Goal: Task Accomplishment & Management: Use online tool/utility

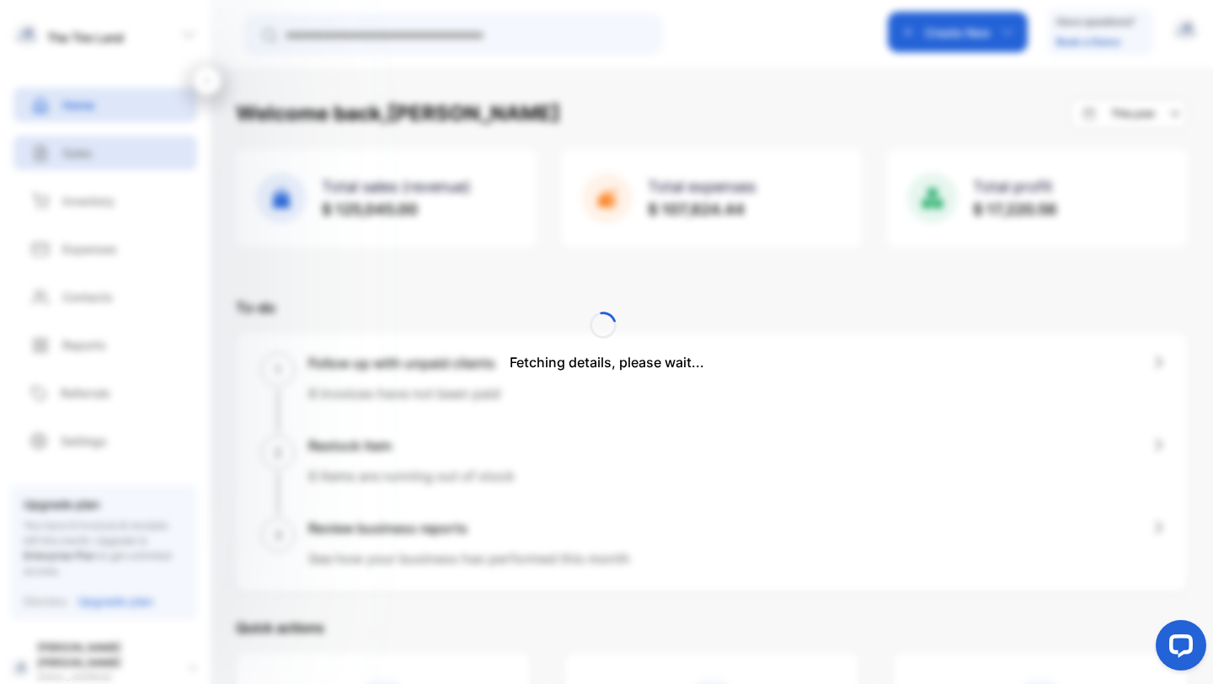
click at [83, 158] on div "The Tire Land The Tire Land Home Home Sales Sales Inventory Inventory Expenses …" at bounding box center [606, 392] width 1213 height 785
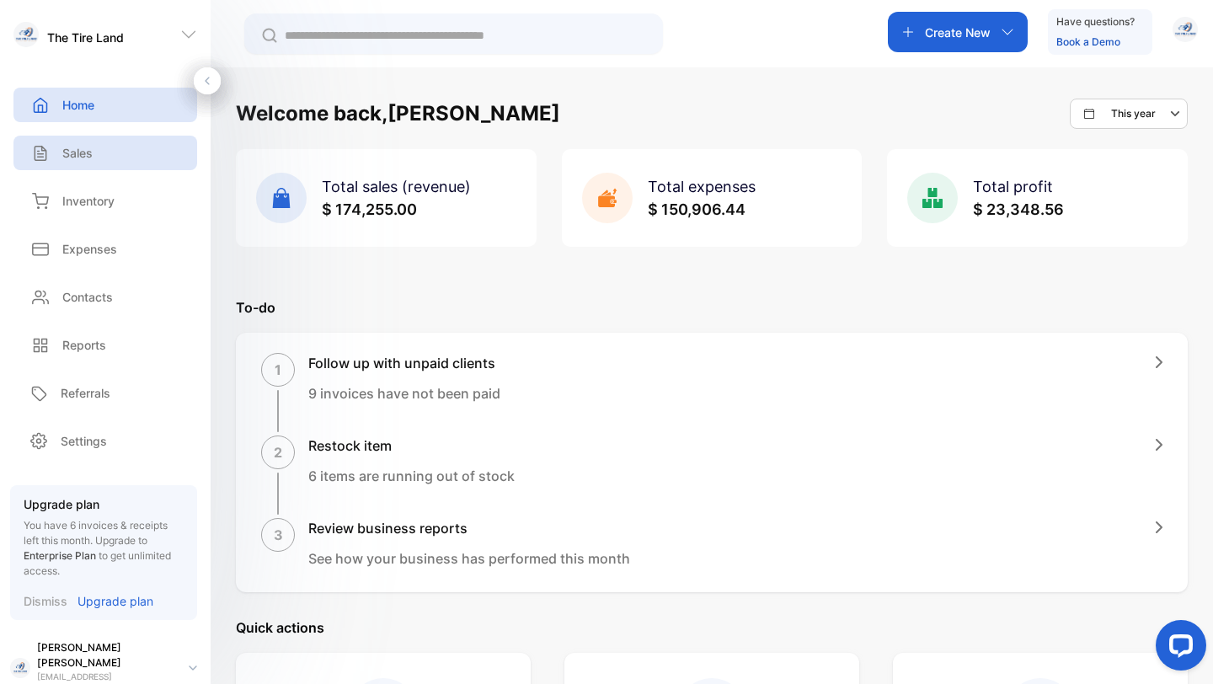
click at [68, 153] on p "Sales" at bounding box center [77, 153] width 30 height 18
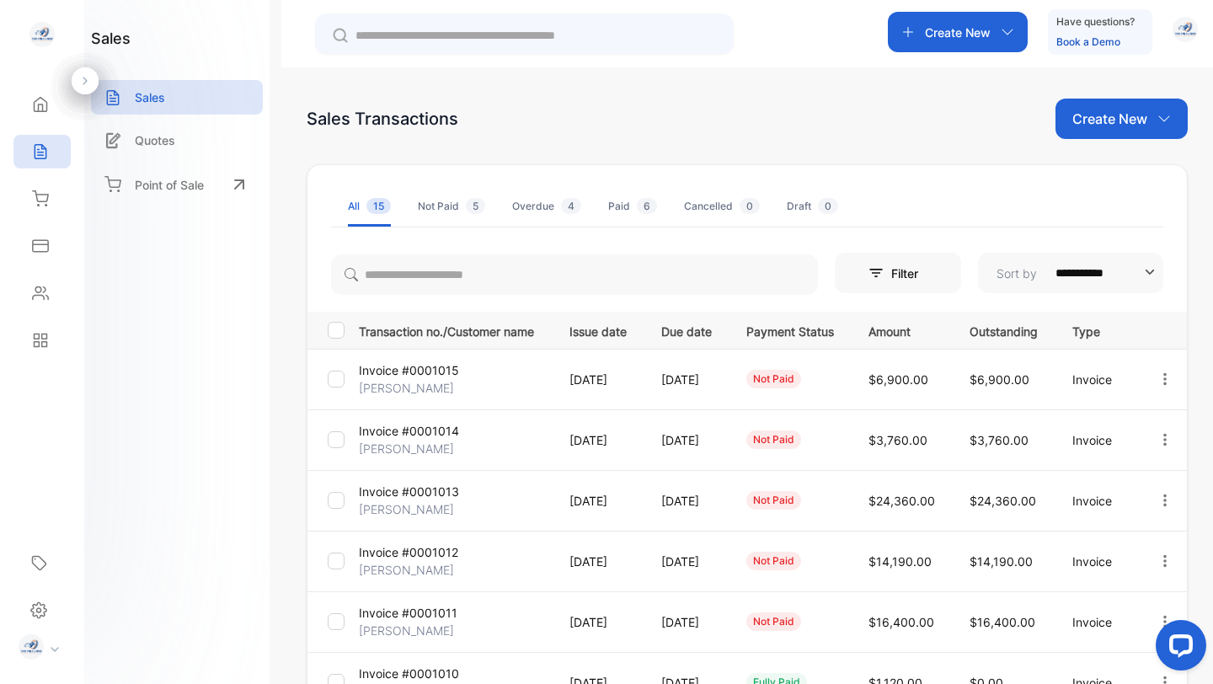
click at [422, 372] on p "Invoice #0001015" at bounding box center [409, 371] width 100 height 18
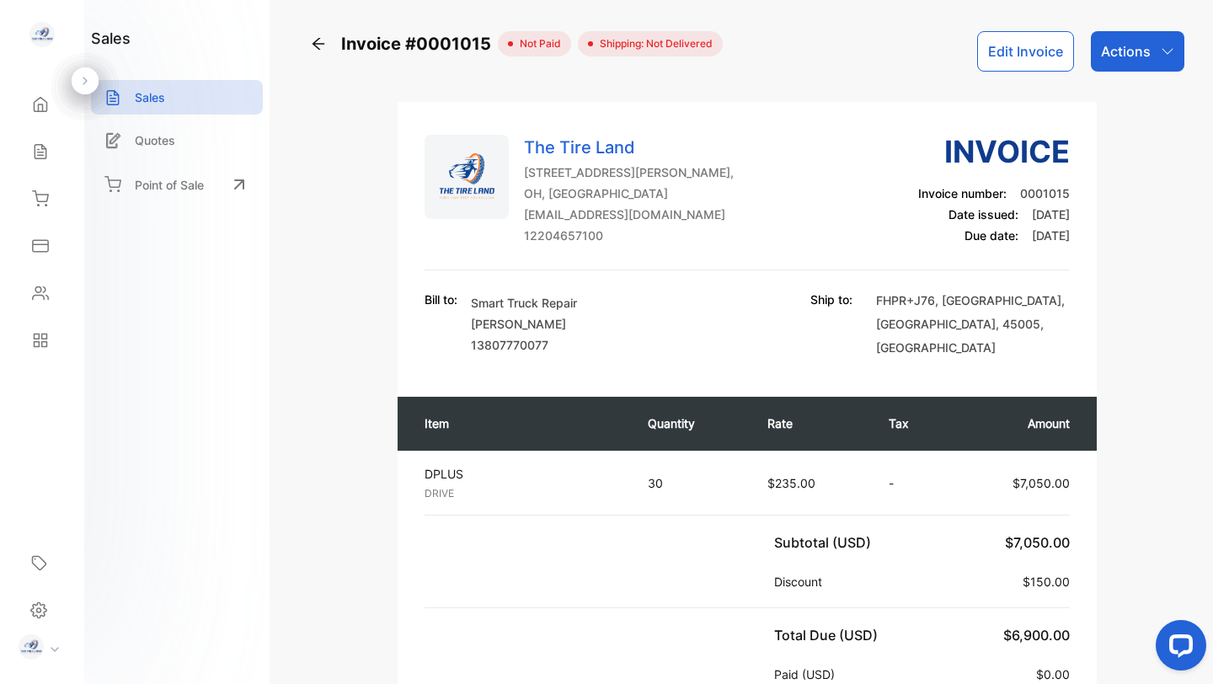
click at [1163, 56] on icon "button" at bounding box center [1167, 51] width 13 height 13
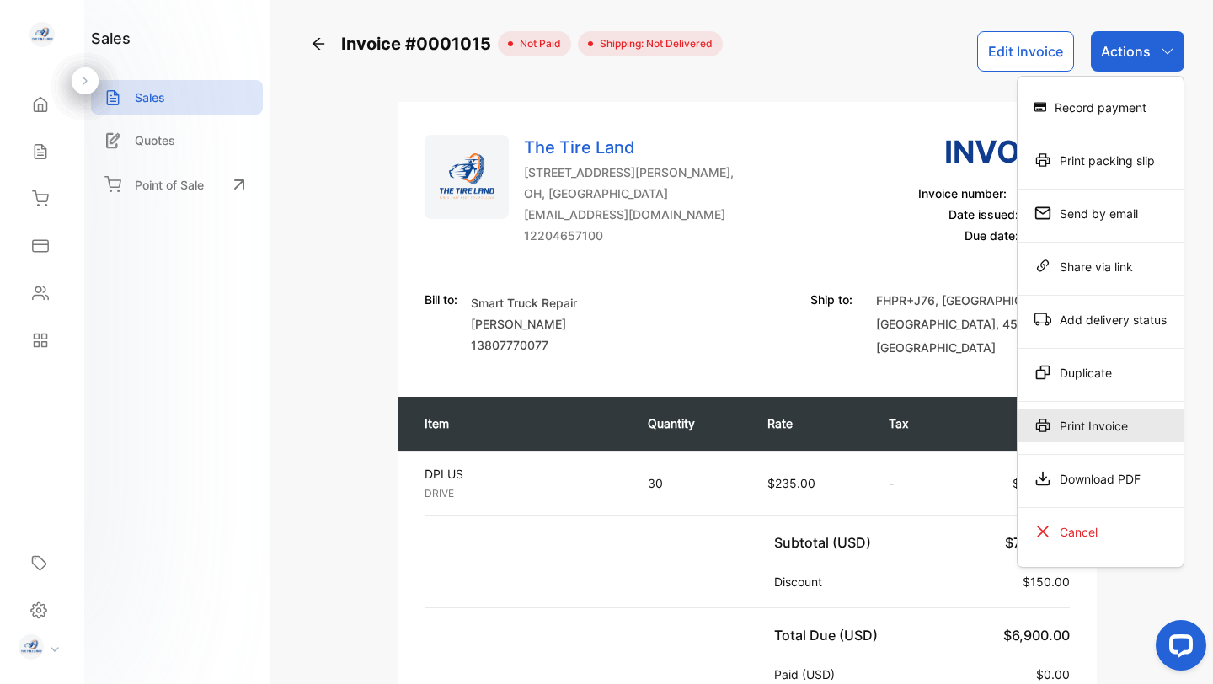
click at [1094, 437] on div "Print Invoice" at bounding box center [1101, 426] width 166 height 34
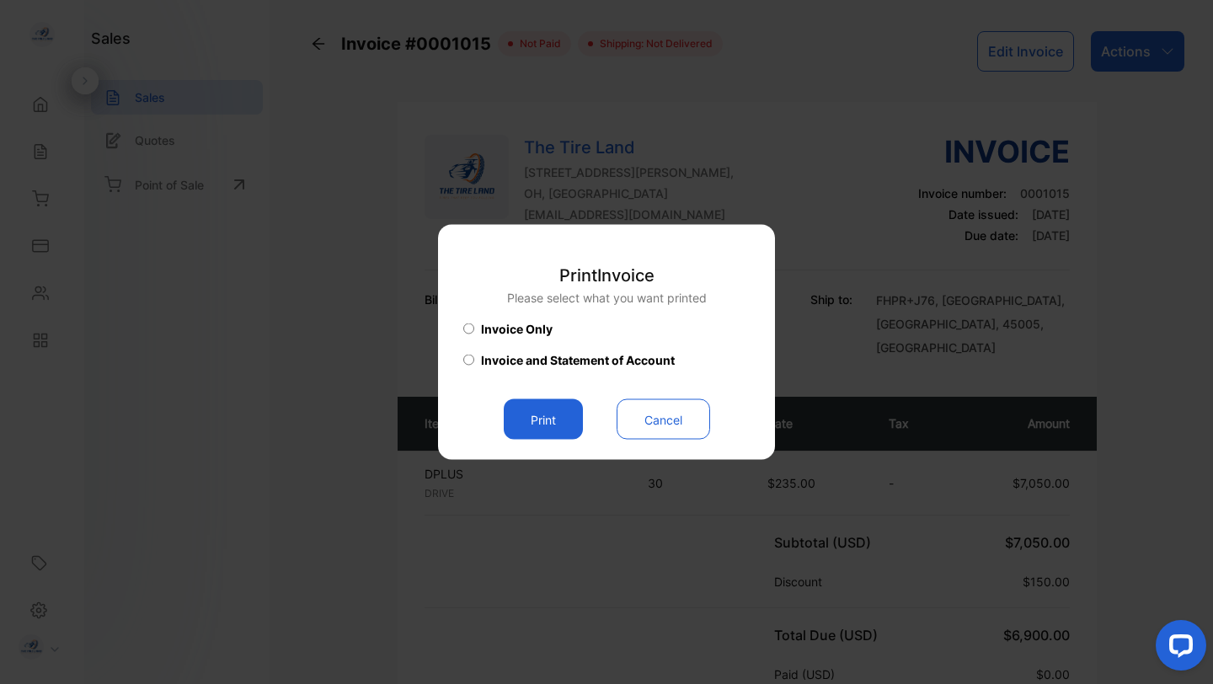
click at [564, 417] on button "Print" at bounding box center [543, 419] width 79 height 40
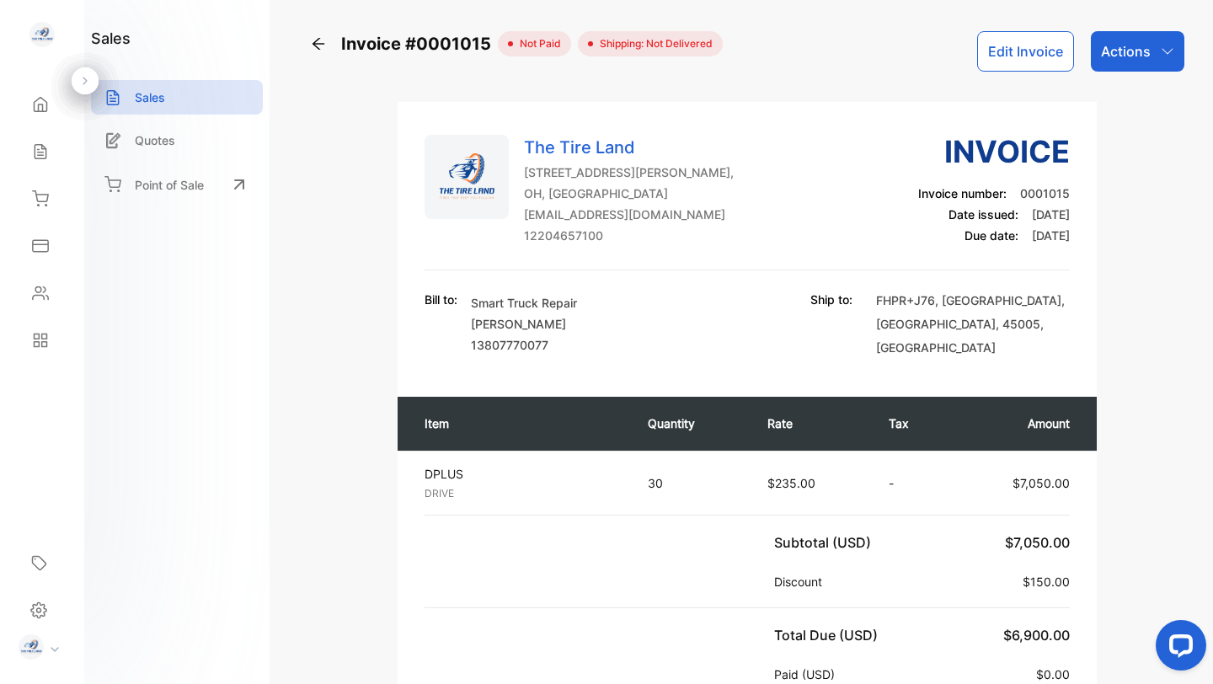
click at [46, 153] on icon at bounding box center [40, 151] width 17 height 17
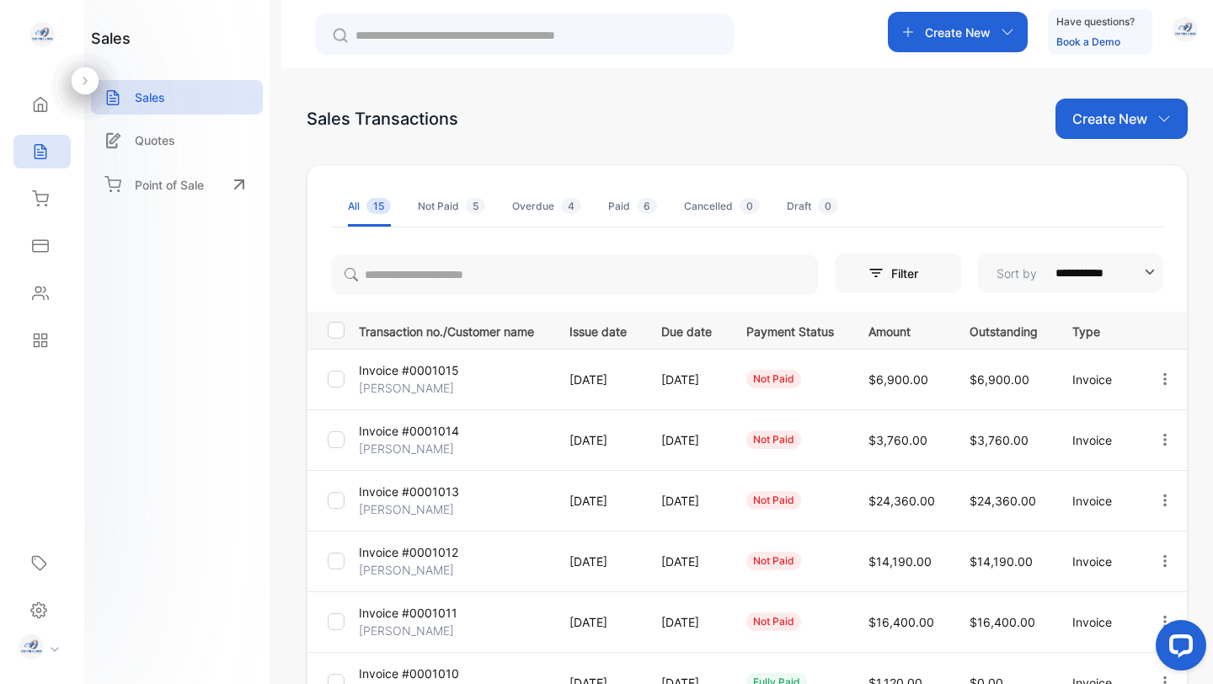
click at [427, 441] on p "[PERSON_NAME]" at bounding box center [406, 449] width 95 height 18
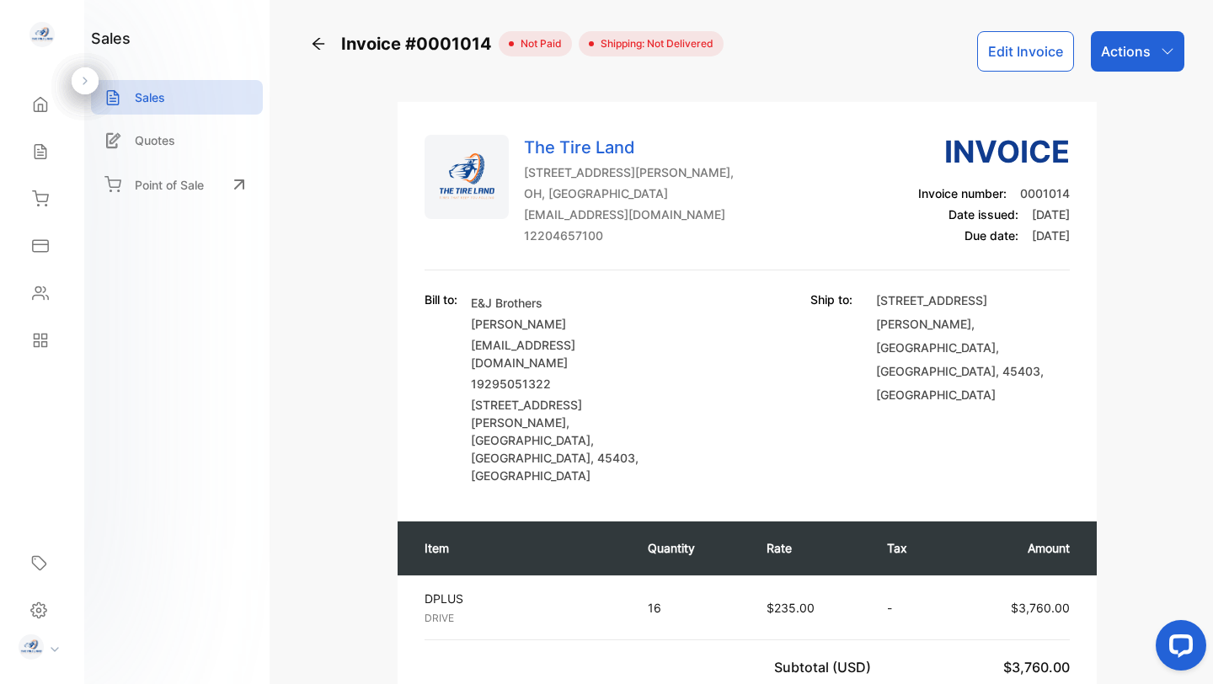
click at [1151, 47] on div "Actions" at bounding box center [1138, 51] width 94 height 40
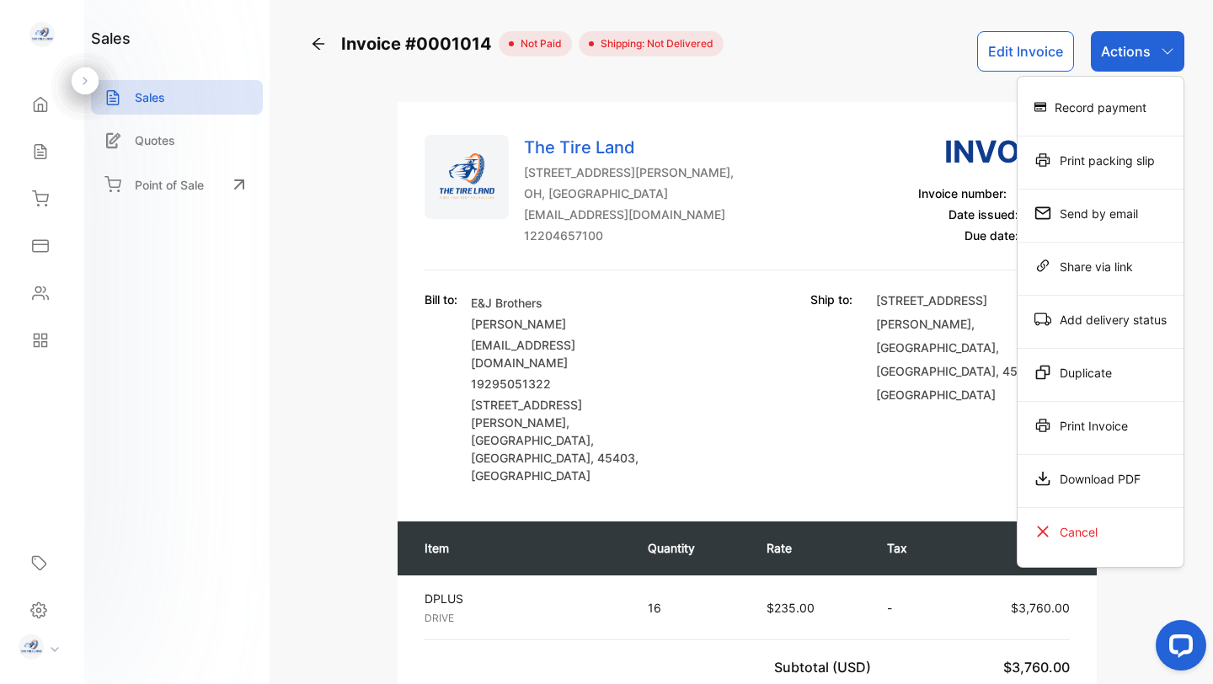
click at [1084, 416] on div "Print Invoice" at bounding box center [1101, 426] width 166 height 34
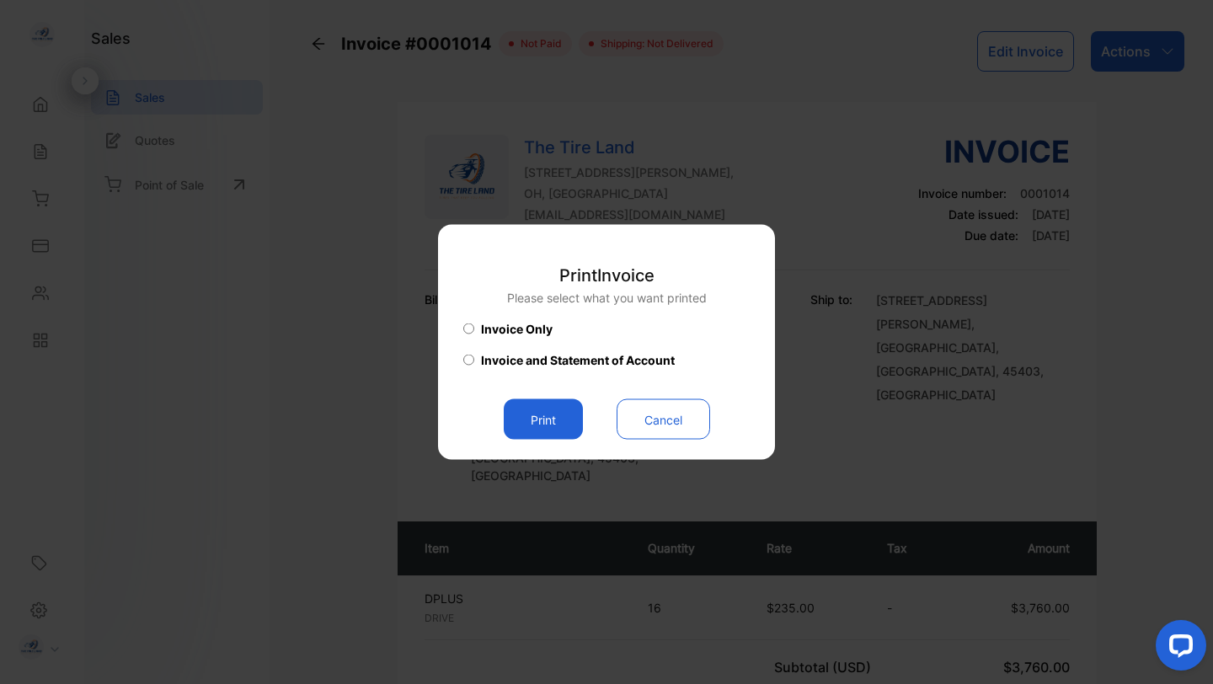
click at [556, 423] on button "Print" at bounding box center [543, 419] width 79 height 40
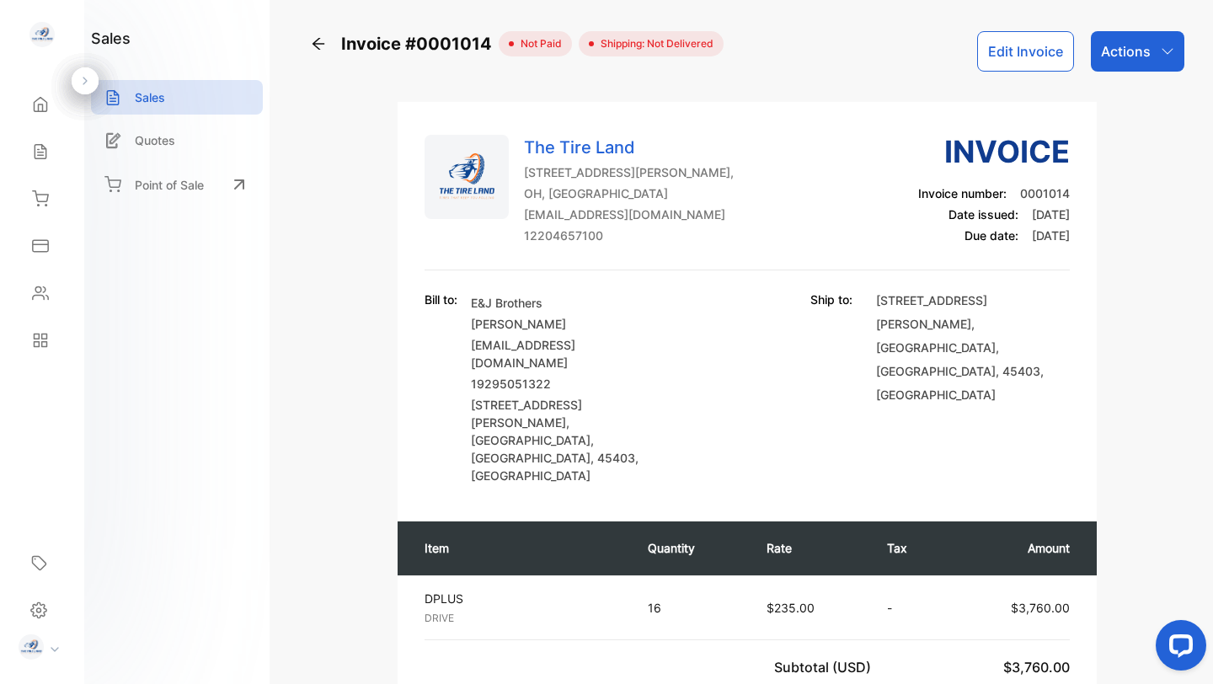
click at [141, 94] on p "Sales" at bounding box center [150, 97] width 30 height 18
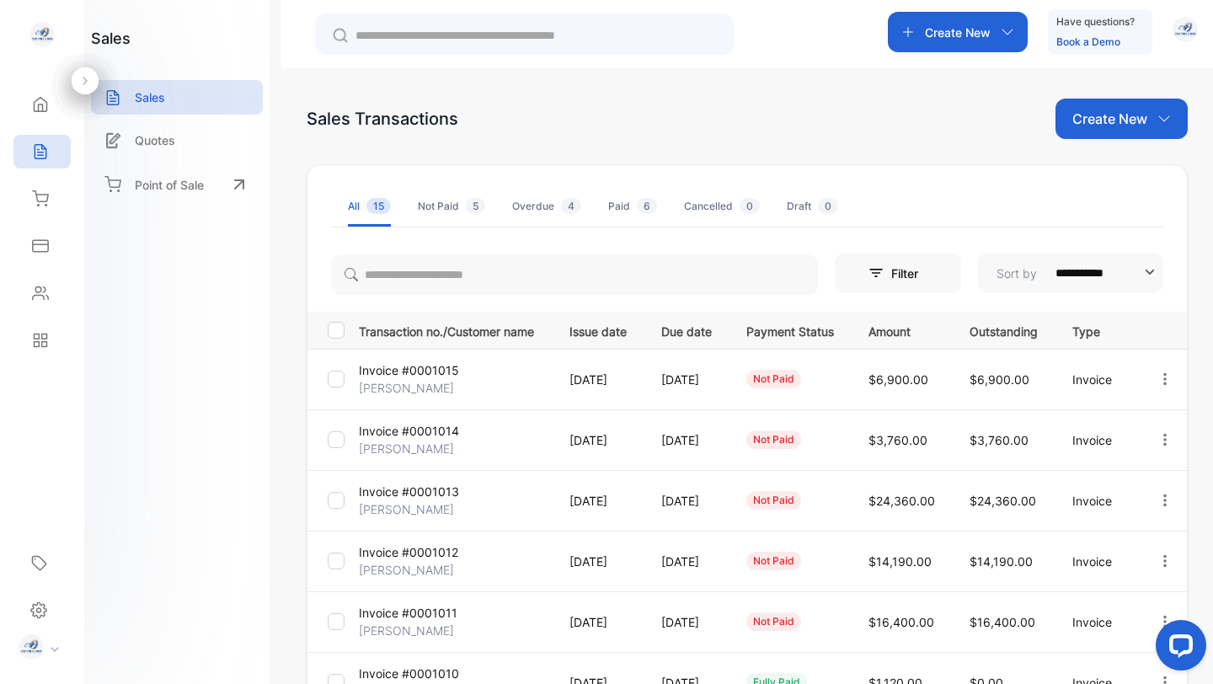
click at [406, 383] on p "[PERSON_NAME]" at bounding box center [406, 388] width 95 height 18
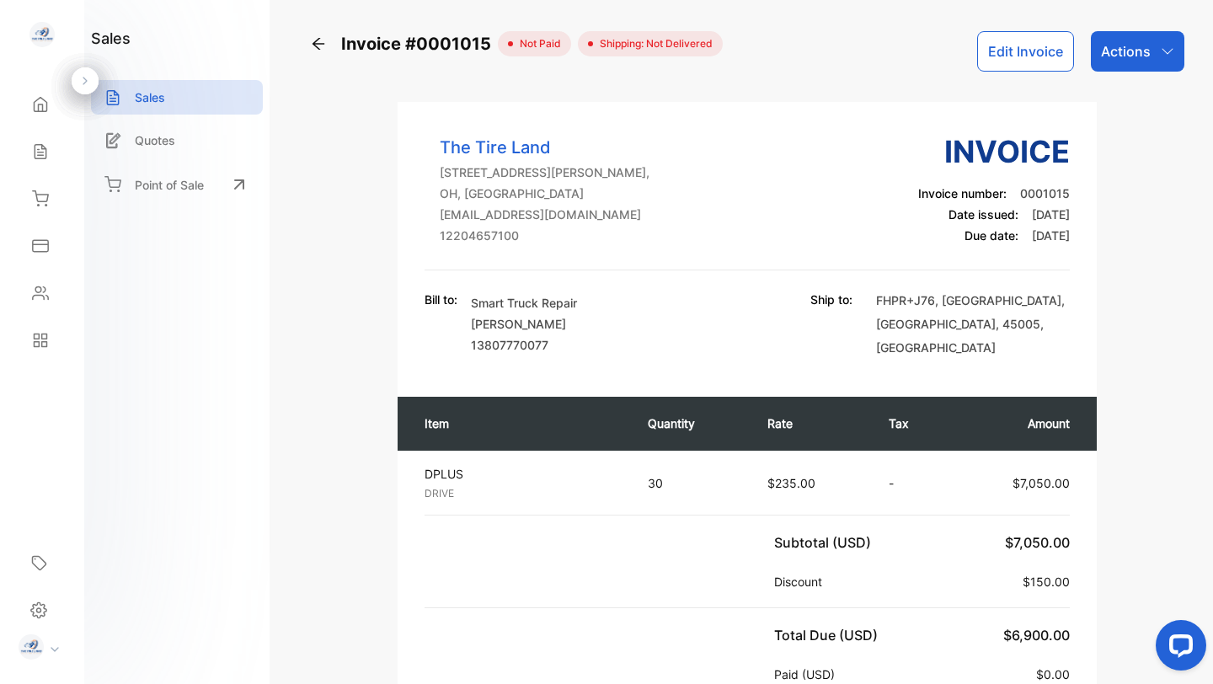
click at [1148, 53] on div "Actions" at bounding box center [1138, 51] width 94 height 40
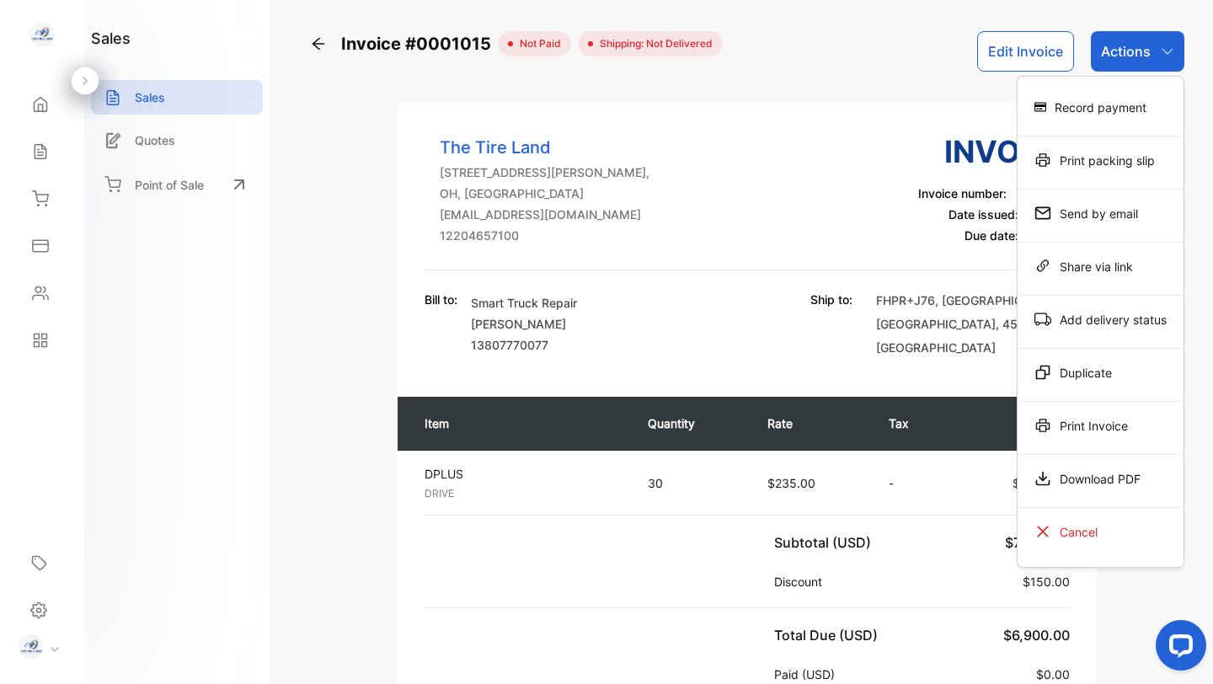
click at [1089, 425] on div "Print Invoice" at bounding box center [1101, 426] width 166 height 34
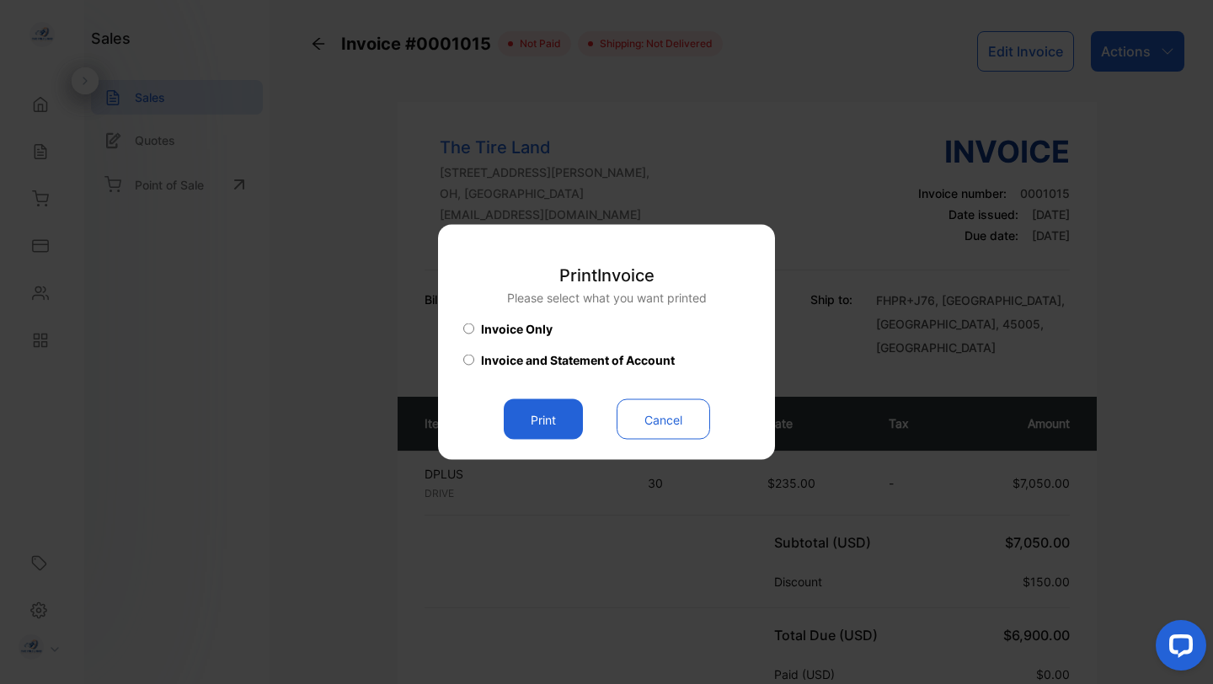
click at [547, 423] on button "Print" at bounding box center [543, 419] width 79 height 40
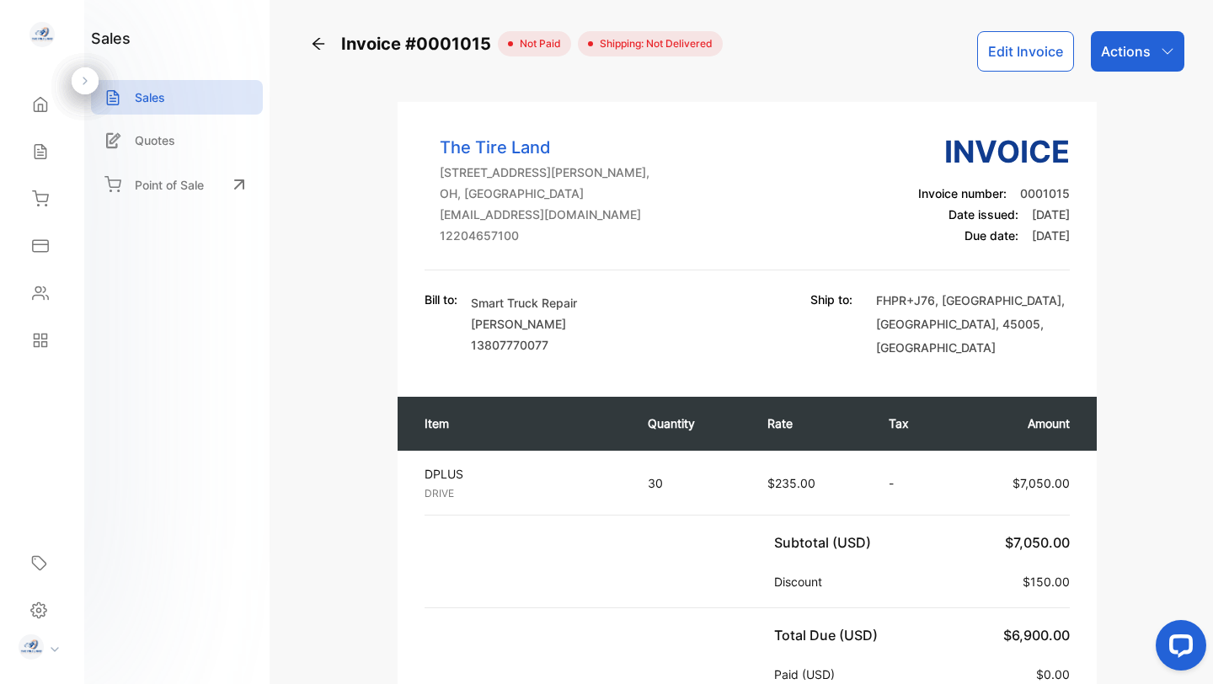
click at [156, 92] on p "Sales" at bounding box center [150, 97] width 30 height 18
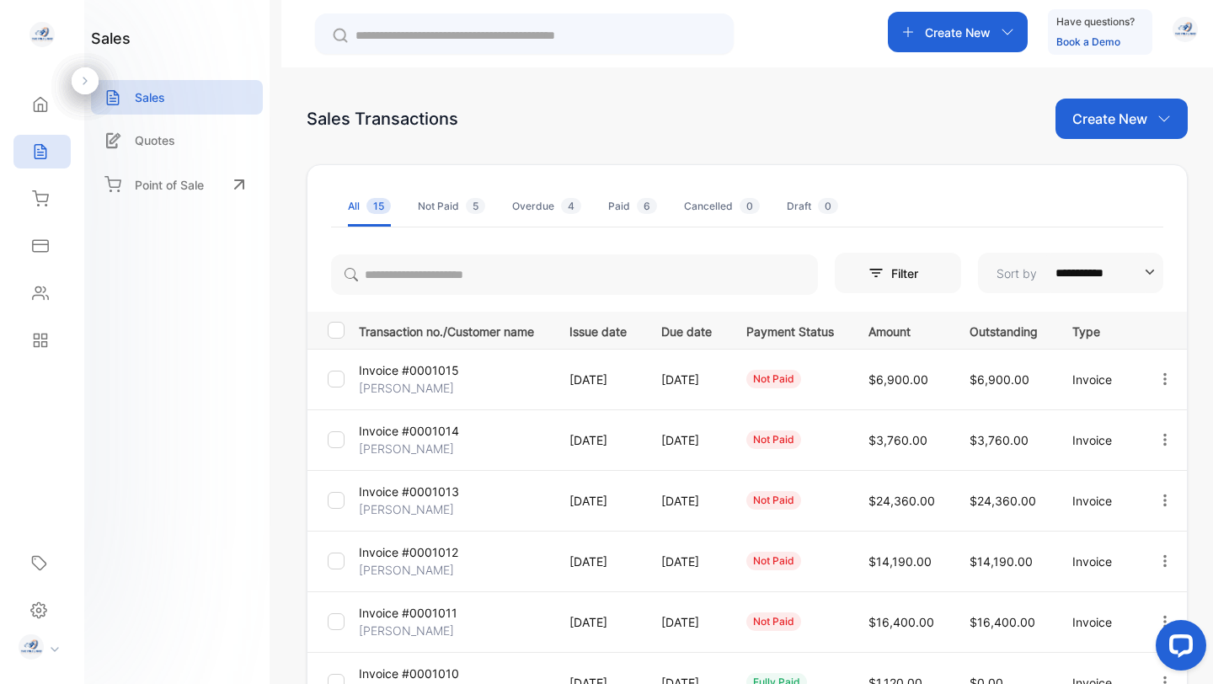
click at [412, 437] on p "Invoice #0001014" at bounding box center [409, 431] width 100 height 18
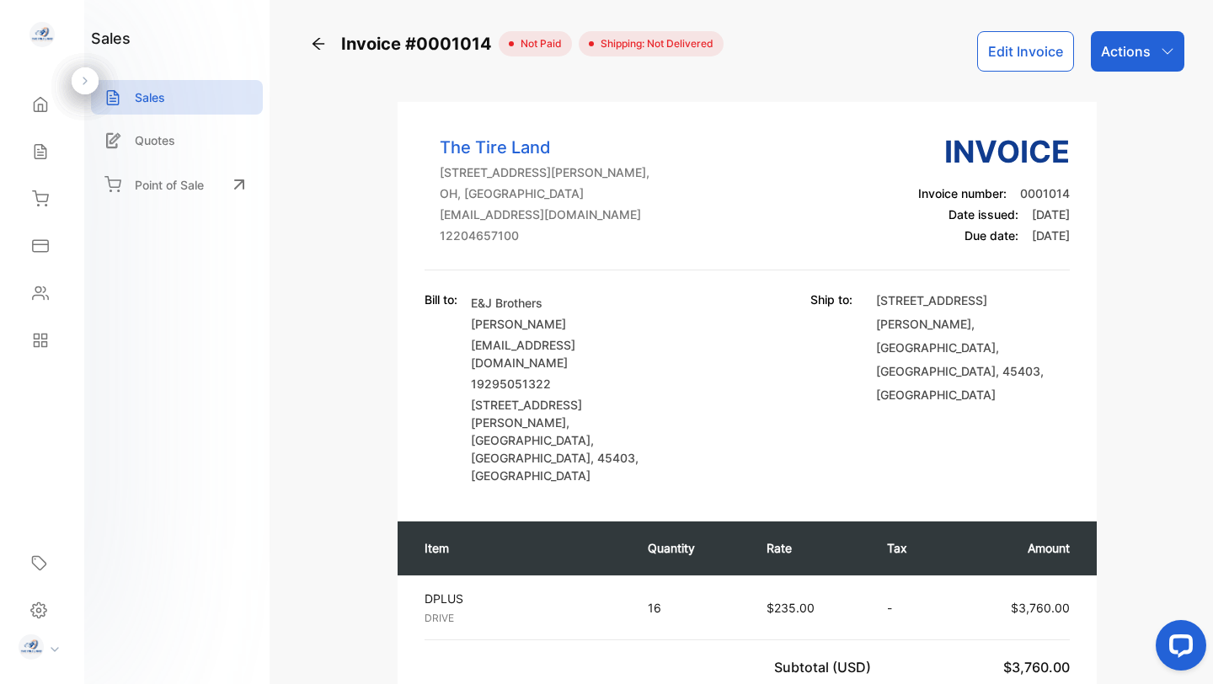
click at [1161, 51] on icon "button" at bounding box center [1167, 51] width 13 height 13
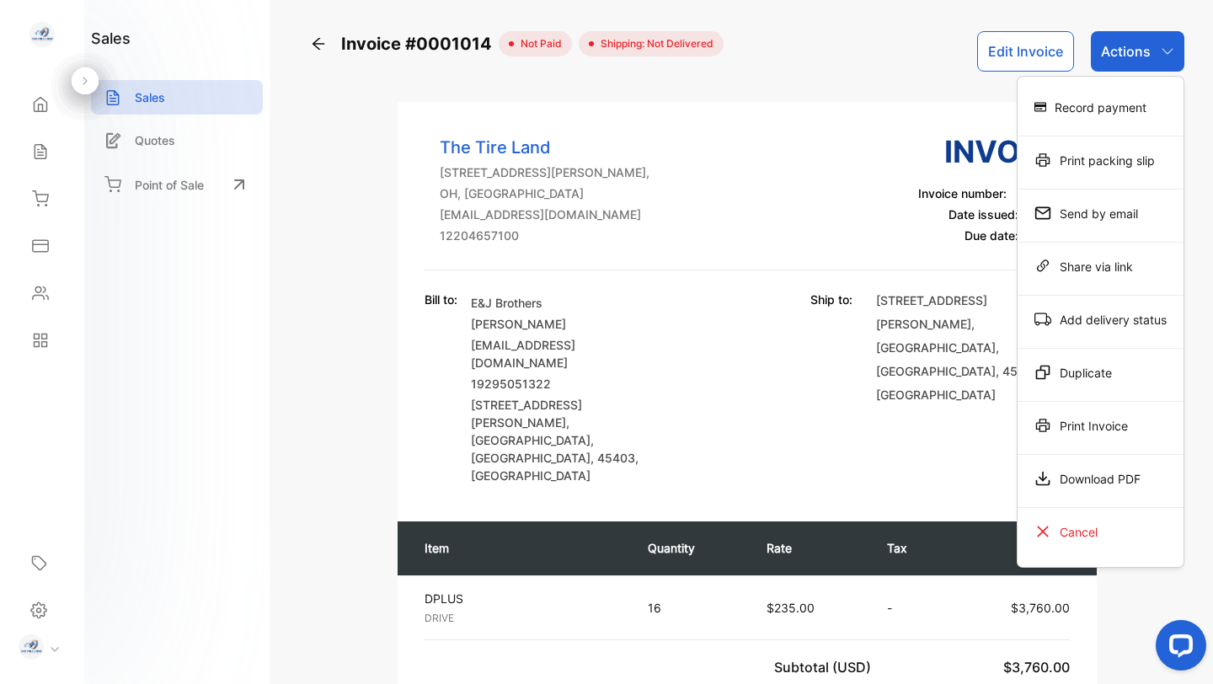
click at [1080, 430] on div "Print Invoice" at bounding box center [1101, 426] width 166 height 34
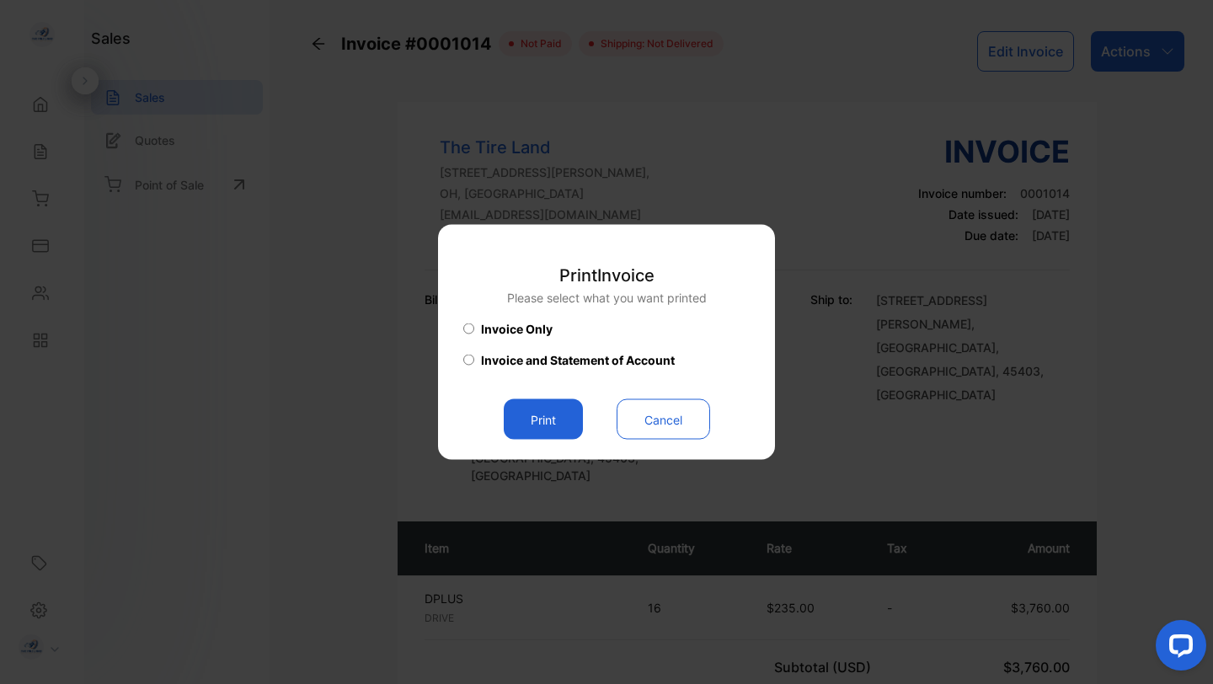
click at [568, 418] on button "Print" at bounding box center [543, 419] width 79 height 40
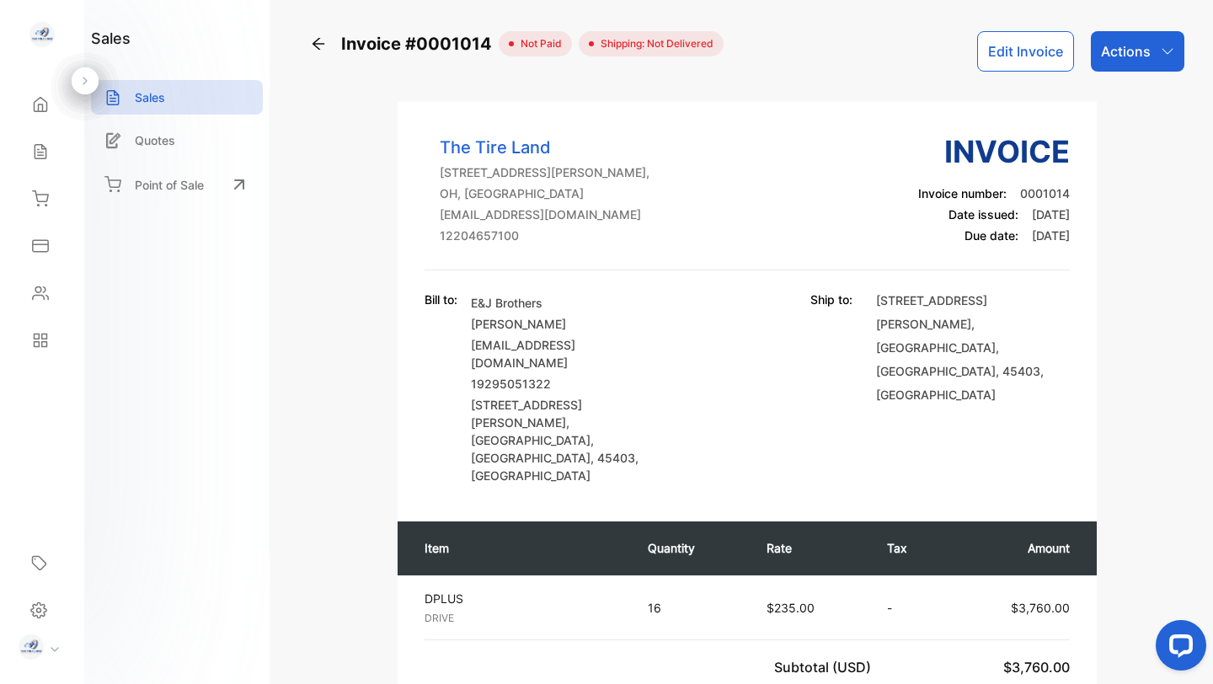
click at [179, 99] on div "Sales" at bounding box center [177, 97] width 172 height 35
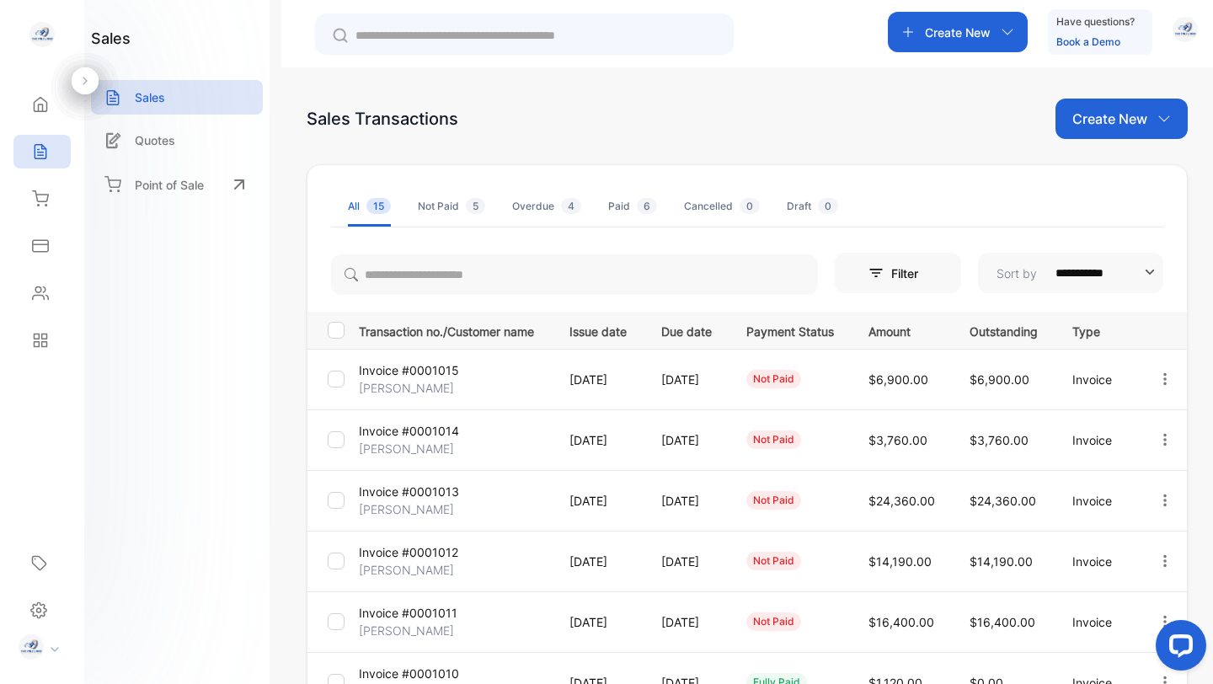
click at [423, 490] on p "Invoice #0001013" at bounding box center [409, 492] width 100 height 18
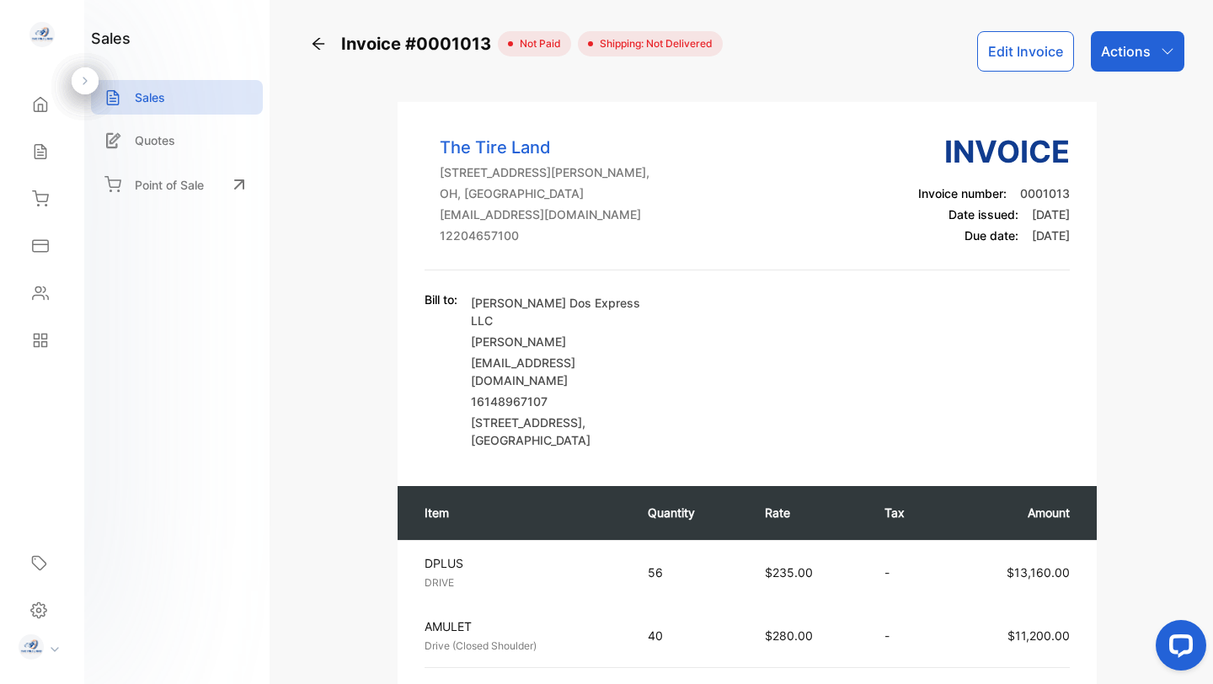
click at [1161, 56] on icon "button" at bounding box center [1167, 51] width 13 height 13
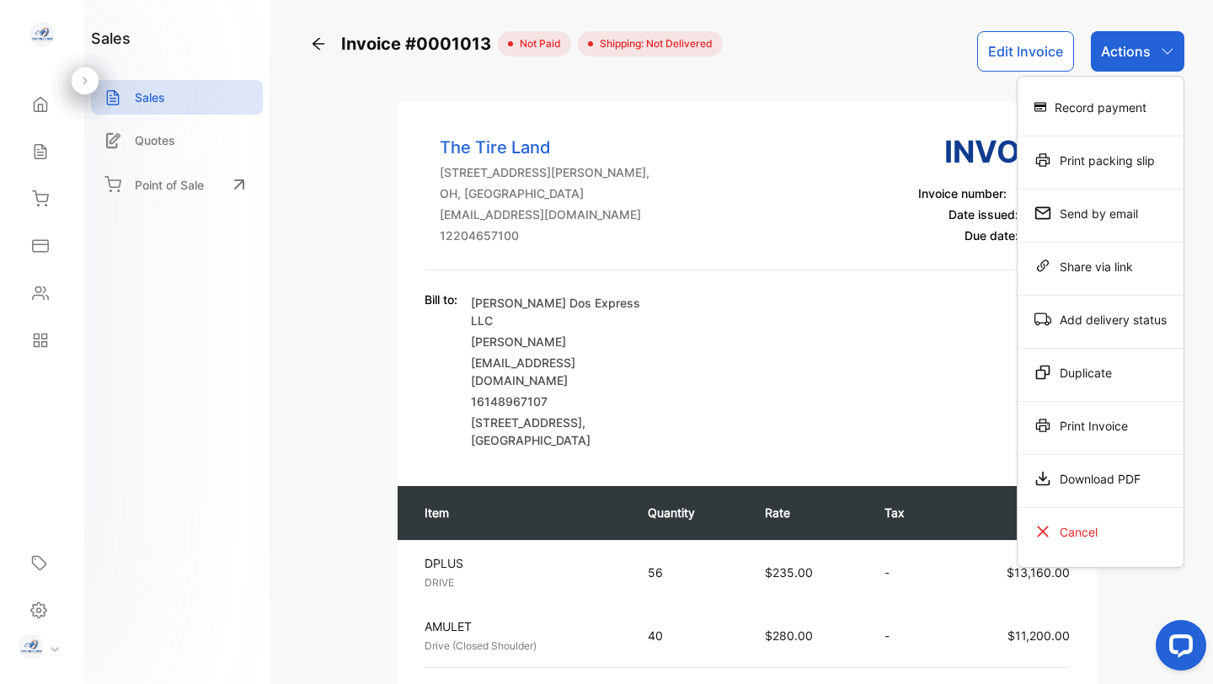
click at [1113, 422] on div "Print Invoice" at bounding box center [1101, 426] width 166 height 34
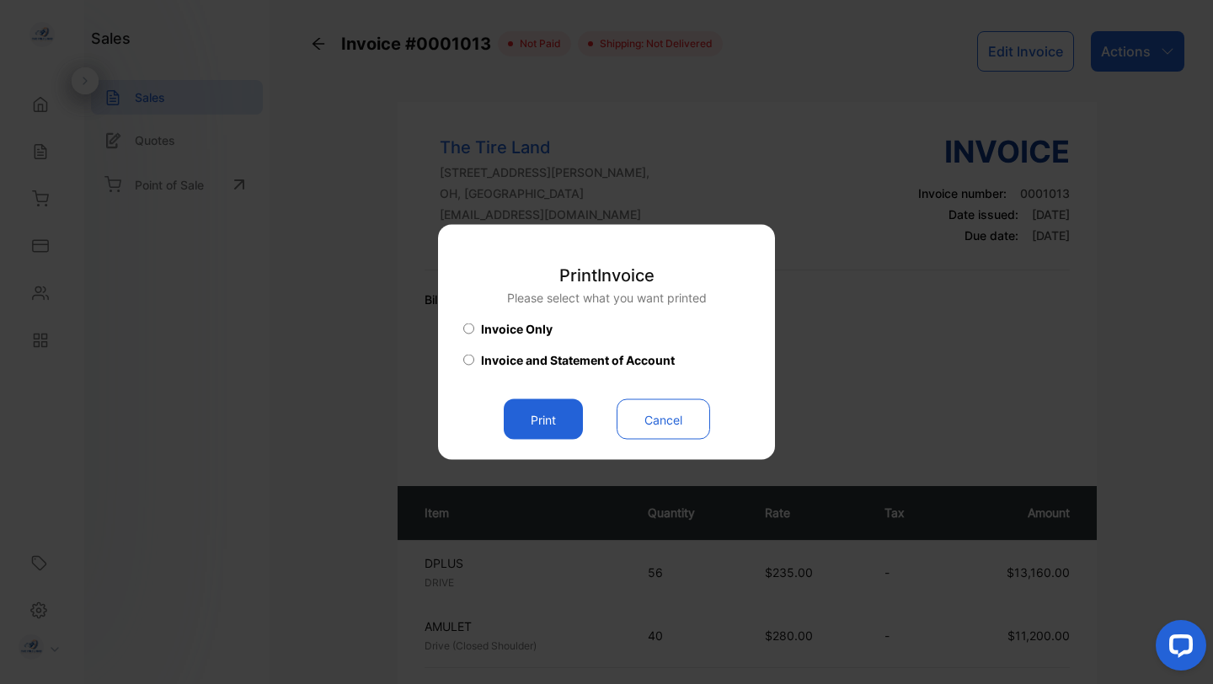
click at [547, 419] on button "Print" at bounding box center [543, 419] width 79 height 40
